Goal: Information Seeking & Learning: Learn about a topic

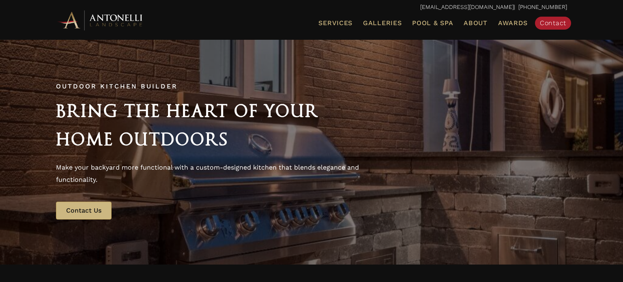
click at [141, 86] on span "Outdoor Kitchen Builder" at bounding box center [117, 86] width 122 height 8
copy span "Outdoor Kitchen Builder"
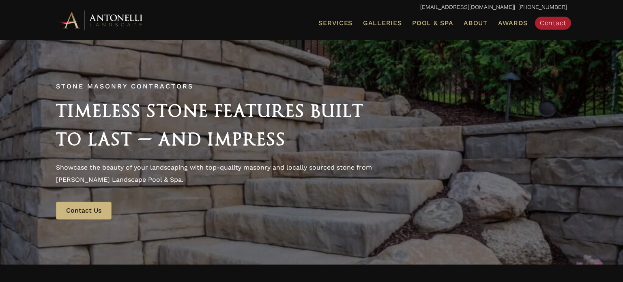
click at [111, 89] on span "Stone Masonry Contractors" at bounding box center [124, 86] width 137 height 8
copy span "Stone Masonry Contractors"
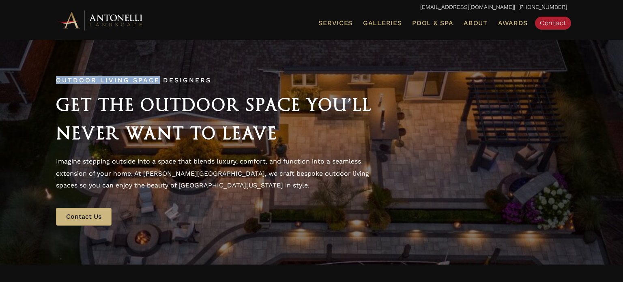
drag, startPoint x: 56, startPoint y: 82, endPoint x: 158, endPoint y: 73, distance: 102.2
click at [158, 73] on div "Outdoor Living Space Designers Get the Outdoor Space You’ll Never Want to Leave…" at bounding box center [311, 152] width 527 height 164
copy span "Outdoor Living Space"
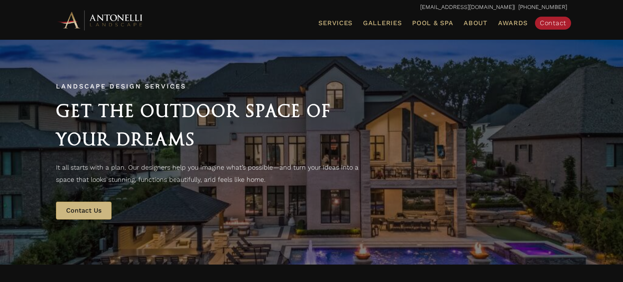
click at [112, 79] on div "Landscape Design Services Get the Outdoor Space of Your Dreams It all starts wi…" at bounding box center [311, 152] width 527 height 152
copy span "Landscape Design Services"
